Goal: Task Accomplishment & Management: Manage account settings

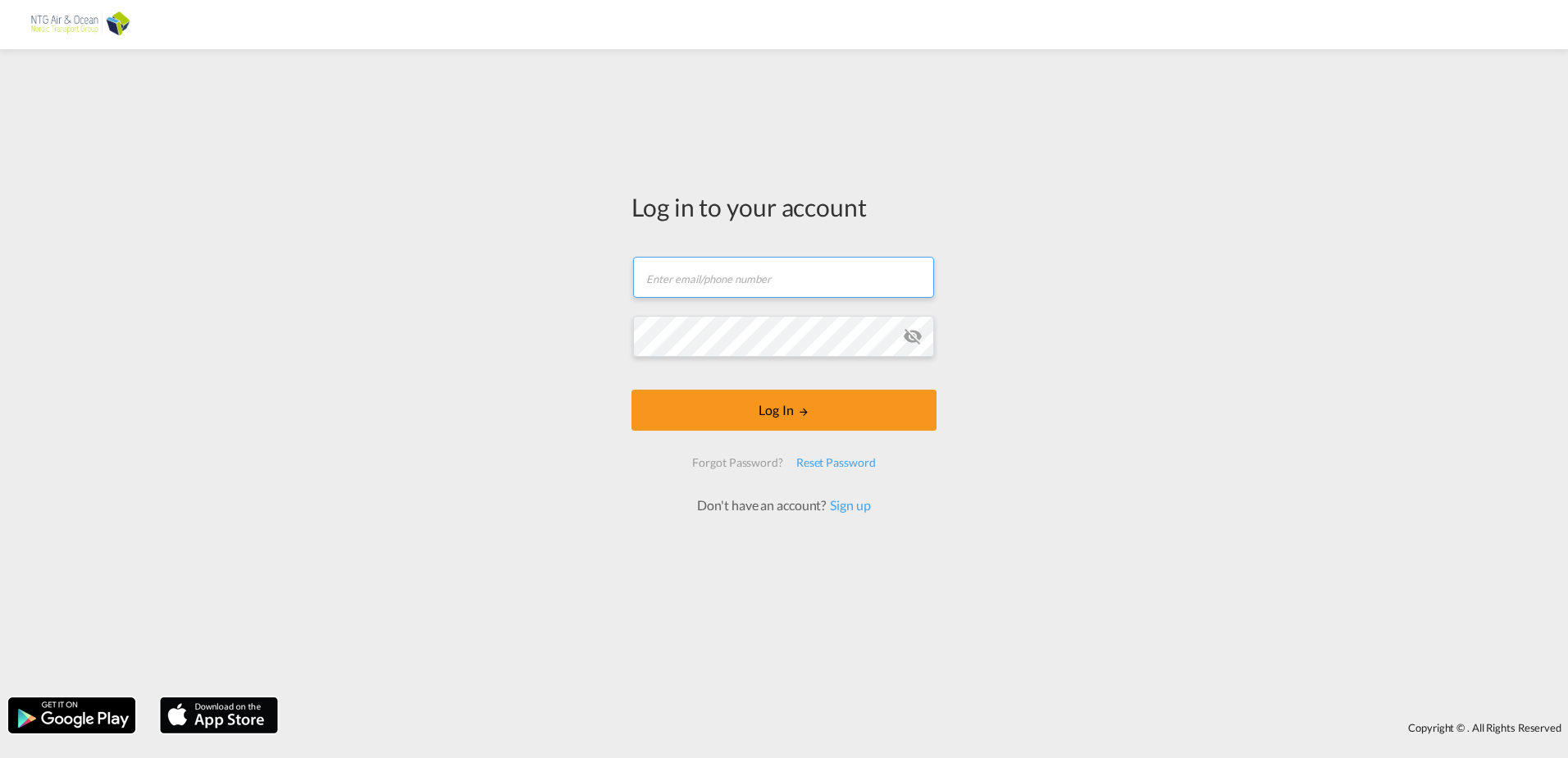
click at [719, 309] on form "Email field is required Password field is required Log In Forgot Password? Rese…" at bounding box center [784, 377] width 305 height 274
type input "[EMAIL_ADDRESS][DOMAIN_NAME]"
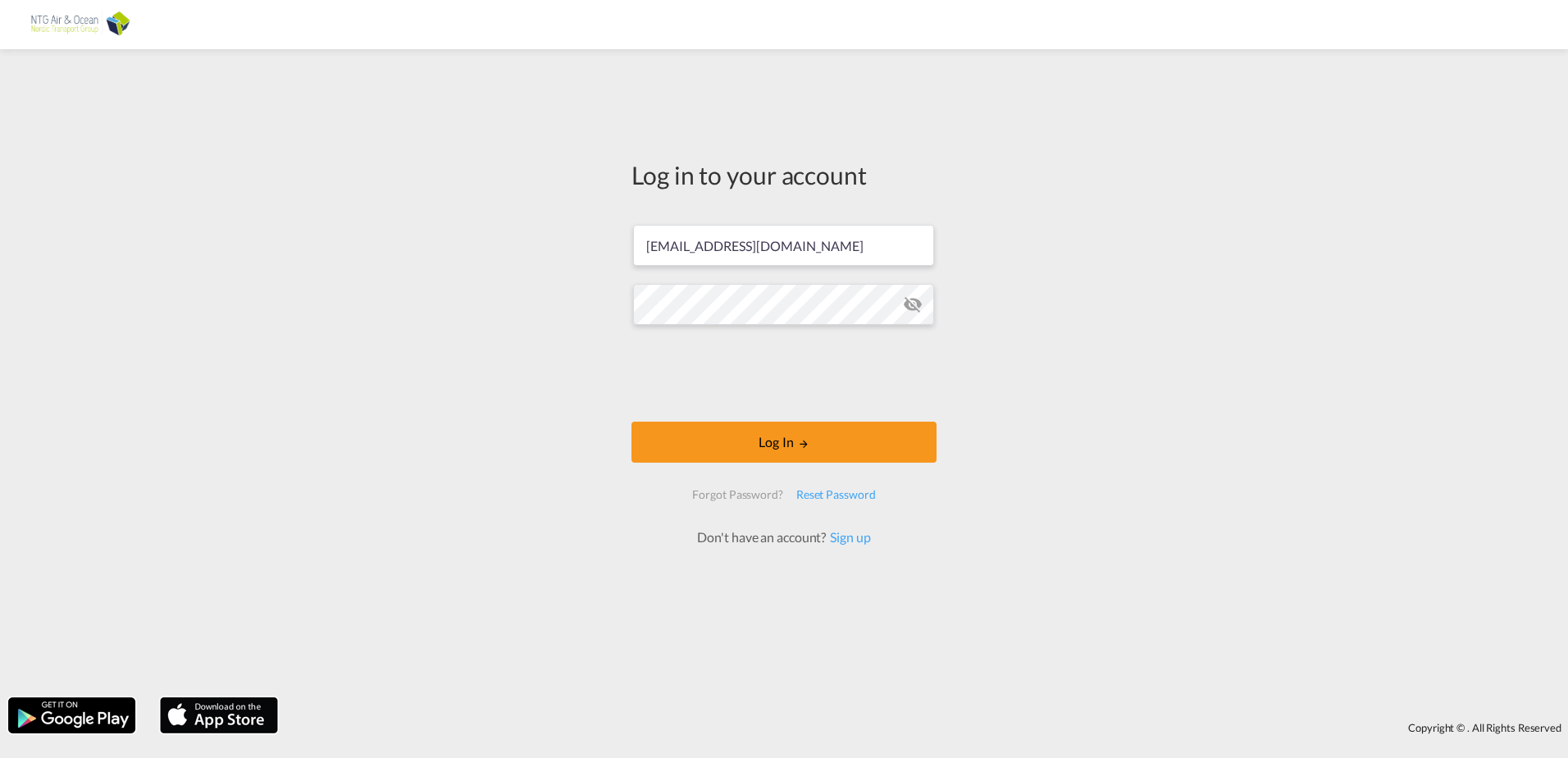
click at [910, 309] on md-icon "icon-eye-off" at bounding box center [913, 304] width 20 height 20
click at [756, 441] on button "Log In" at bounding box center [784, 442] width 305 height 41
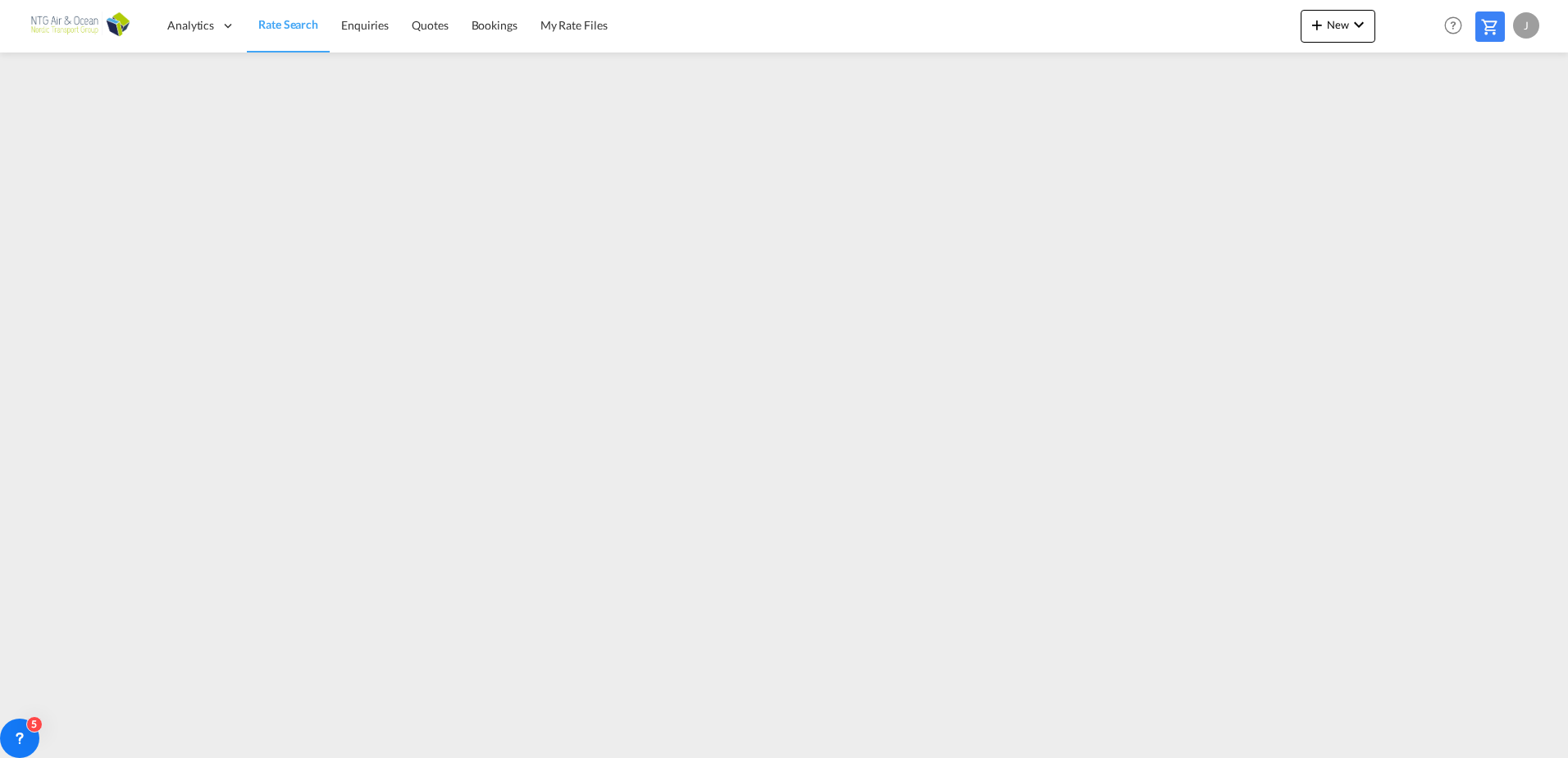
click at [1531, 28] on div "J" at bounding box center [1525, 25] width 26 height 26
click at [1500, 67] on button "My Profile" at bounding box center [1506, 71] width 106 height 33
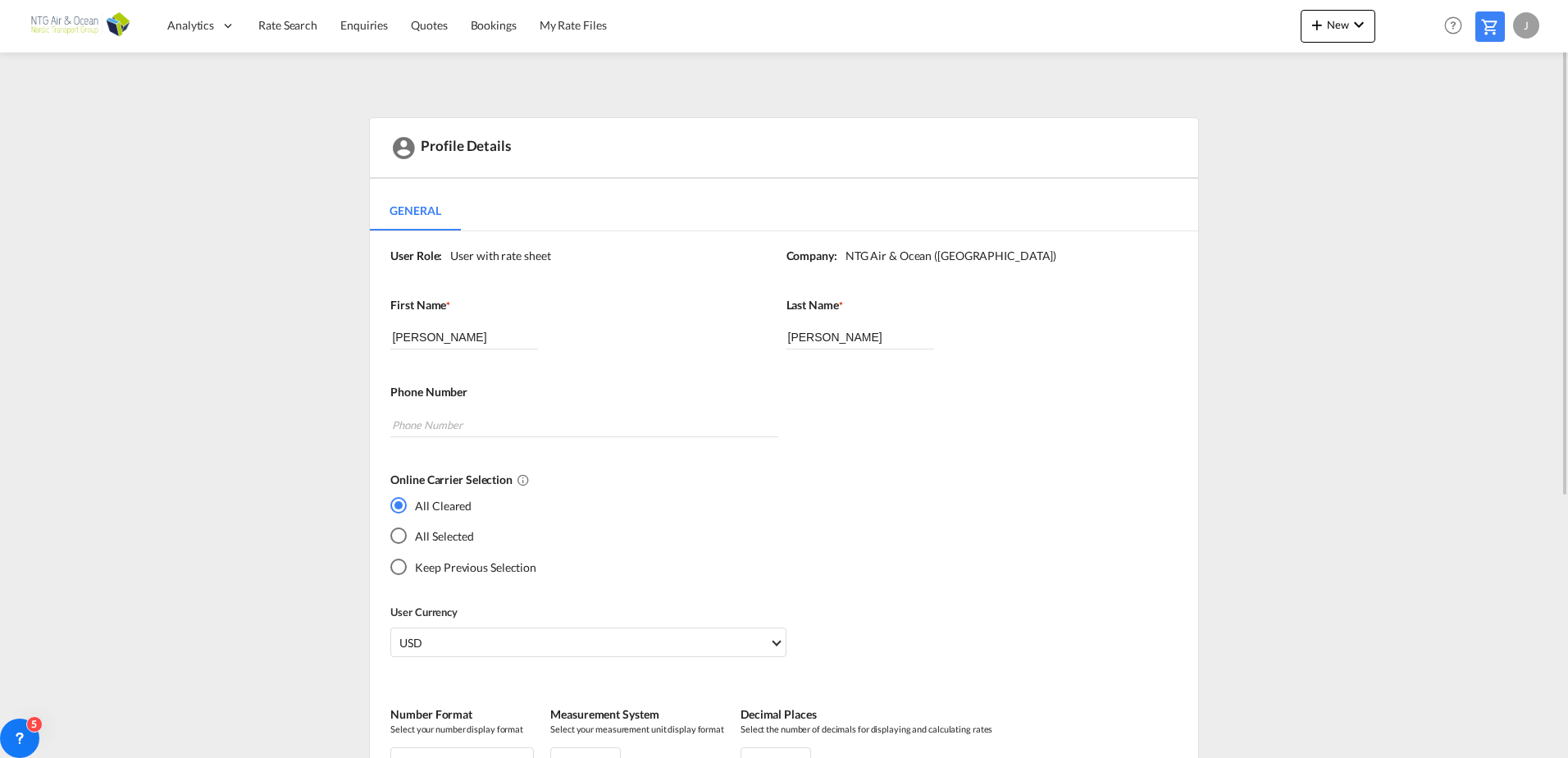
click at [400, 530] on div "All Selected" at bounding box center [398, 536] width 16 height 16
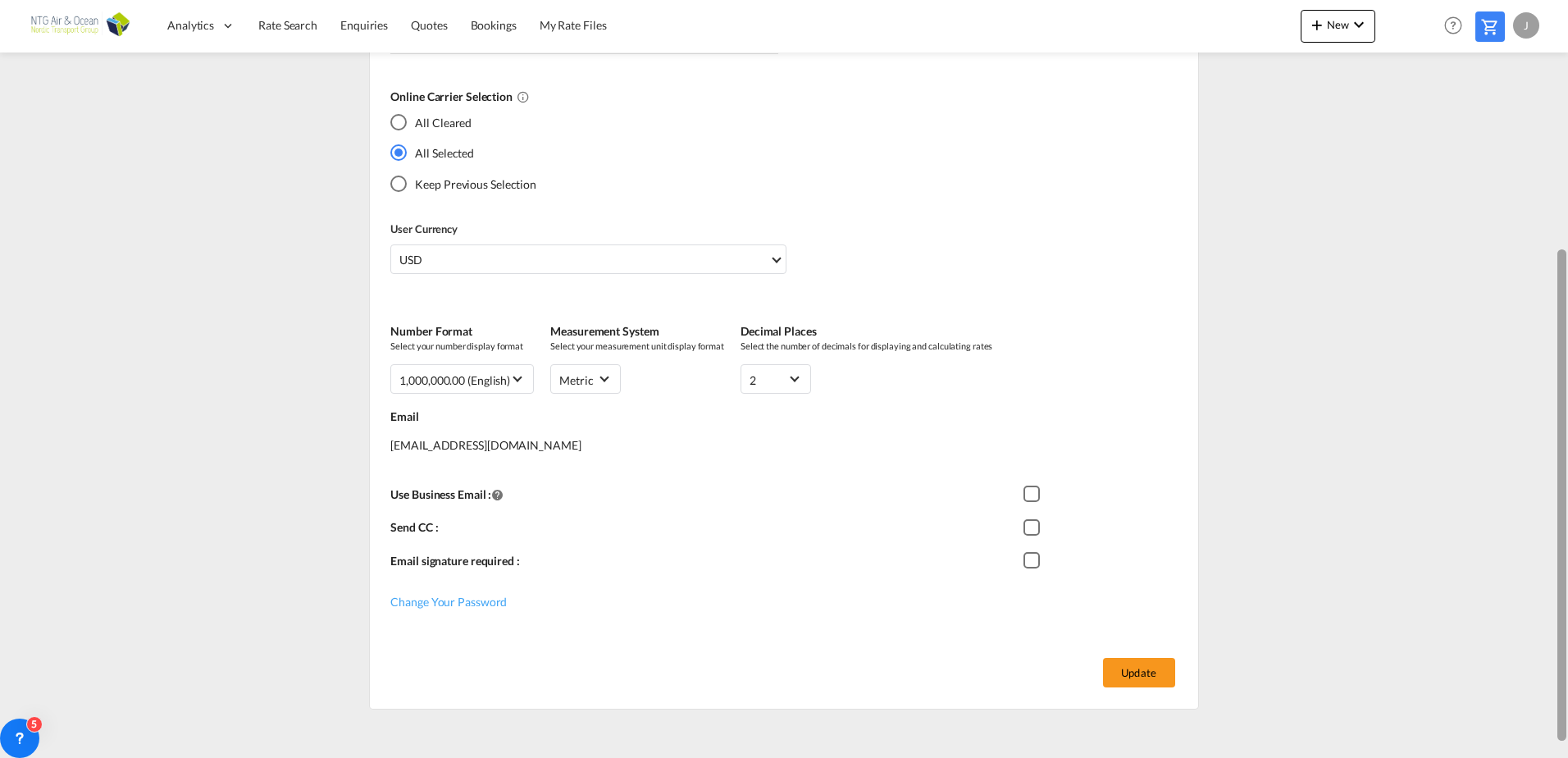
scroll to position [399, 0]
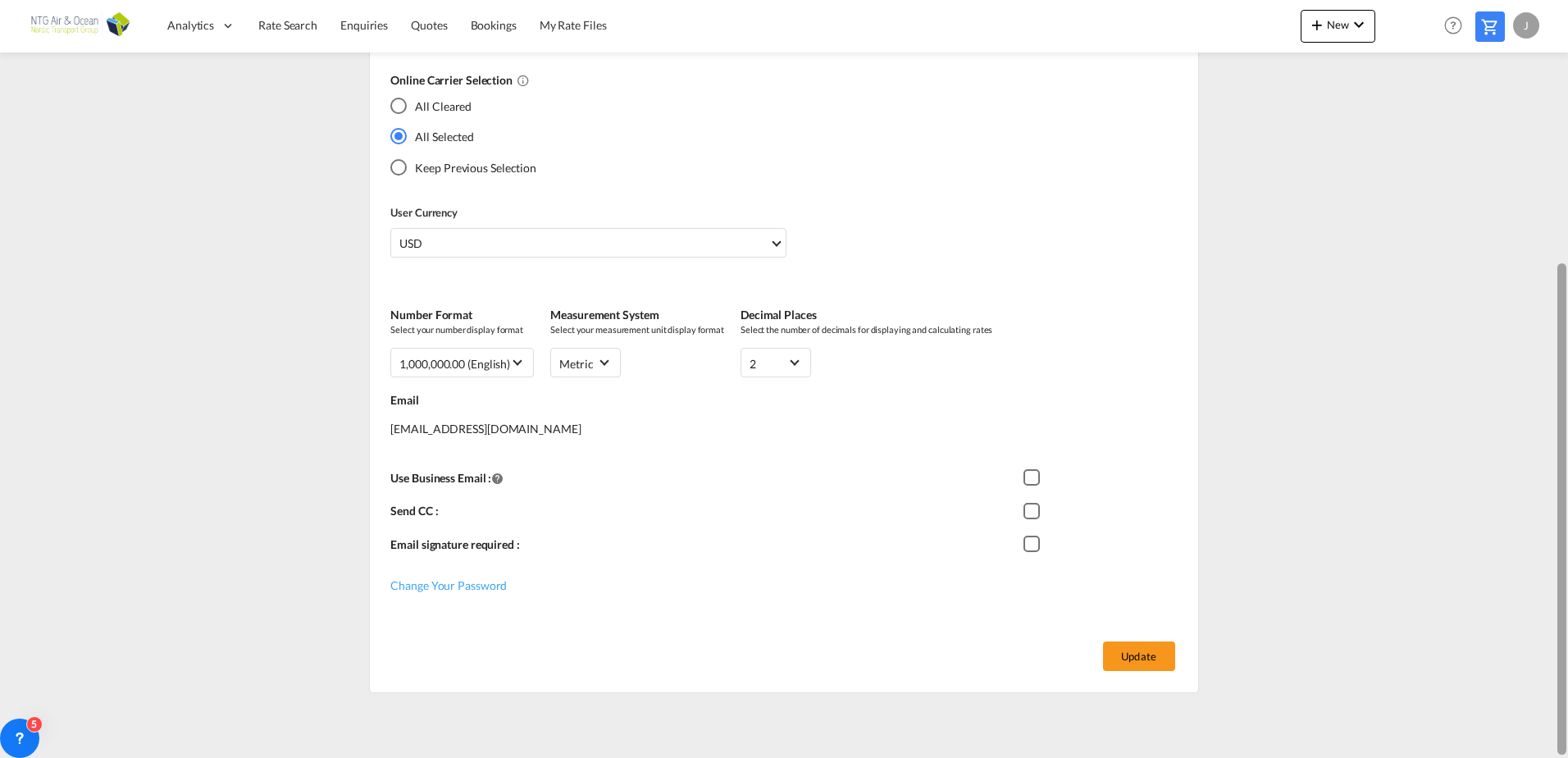
drag, startPoint x: 1559, startPoint y: 212, endPoint x: 1570, endPoint y: 505, distance: 293.2
click at [1567, 505] on html "Analytics Reports Dashboard Rate Search Enquiries Quotes" at bounding box center [784, 379] width 1568 height 758
click at [1149, 655] on button "Update" at bounding box center [1139, 655] width 72 height 29
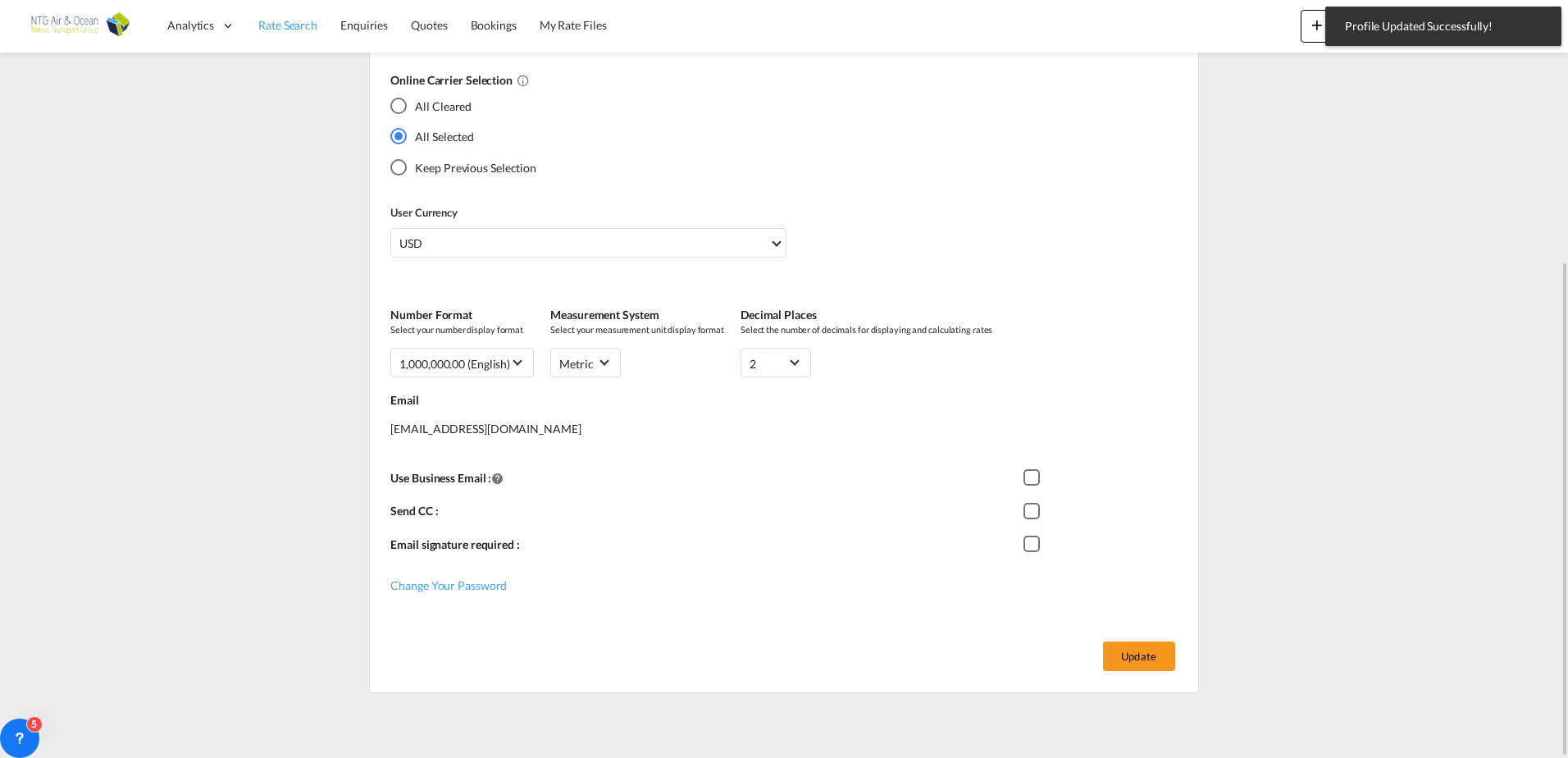
click at [293, 26] on span "Rate Search" at bounding box center [287, 25] width 59 height 14
